Goal: Navigation & Orientation: Find specific page/section

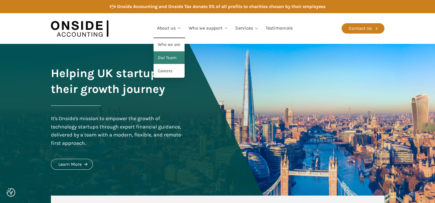
click at [172, 60] on link "Our Team" at bounding box center [168, 57] width 31 height 13
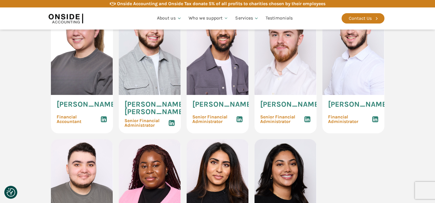
scroll to position [887, 0]
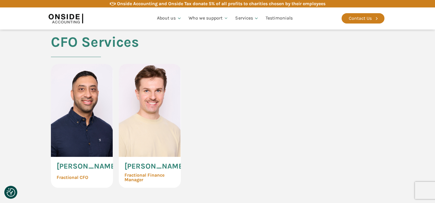
scroll to position [1312, 0]
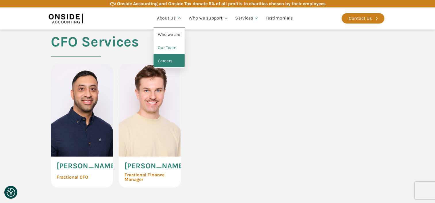
click at [169, 61] on link "Careers" at bounding box center [168, 61] width 31 height 13
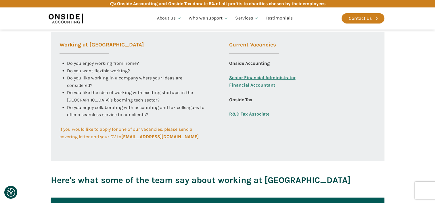
scroll to position [225, 0]
